Goal: Task Accomplishment & Management: Complete application form

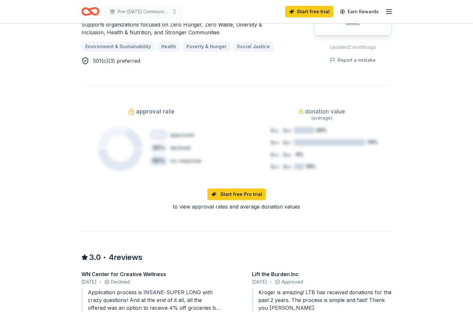
scroll to position [280, 0]
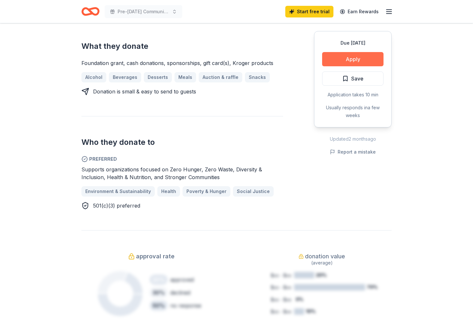
click at [365, 61] on button "Apply" at bounding box center [352, 59] width 61 height 14
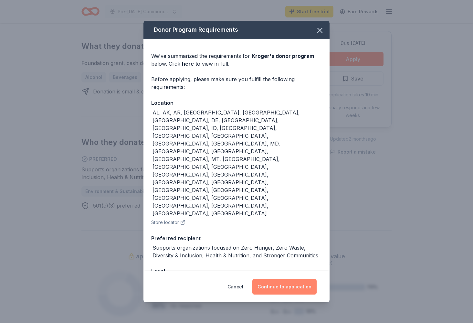
click at [293, 279] on button "Continue to application" at bounding box center [284, 287] width 64 height 16
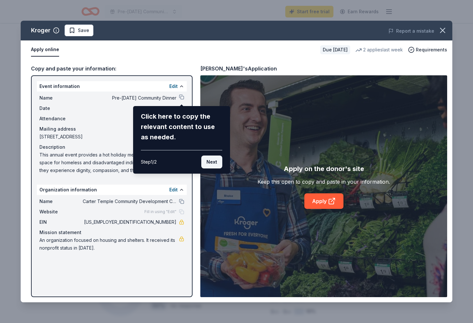
click at [212, 163] on button "Next" at bounding box center [211, 161] width 21 height 13
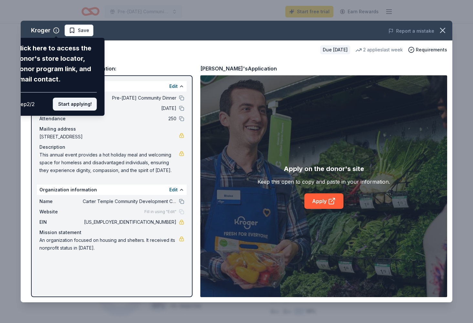
click at [74, 98] on button "Start applying!" at bounding box center [75, 104] width 44 height 13
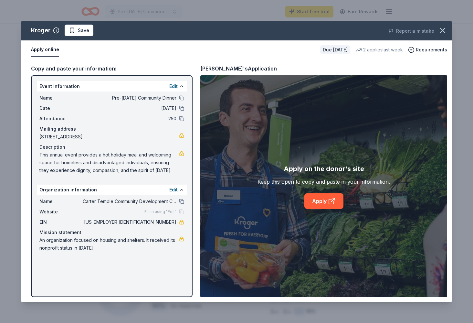
click at [158, 211] on span "Fill in using "Edit"" at bounding box center [160, 211] width 32 height 5
click at [126, 245] on span "An organization focused on housing and shelters. It received its nonprofit stat…" at bounding box center [109, 244] width 140 height 16
click at [182, 238] on link at bounding box center [181, 238] width 5 height 5
click at [319, 207] on link "Apply" at bounding box center [323, 201] width 39 height 16
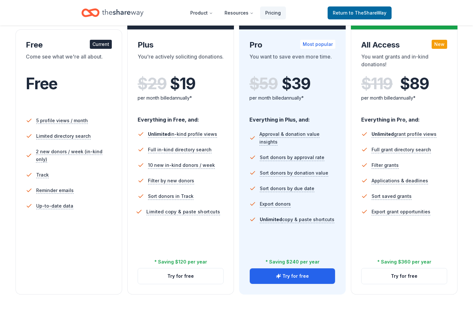
scroll to position [112, 0]
